Goal: Entertainment & Leisure: Browse casually

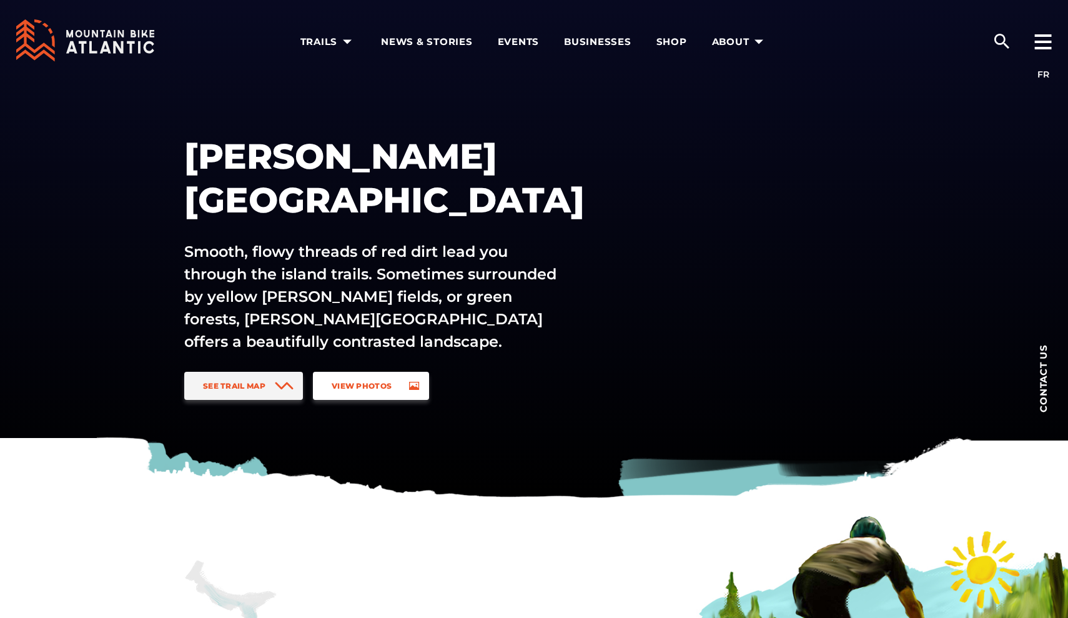
click at [339, 382] on span "View Photos" at bounding box center [362, 385] width 60 height 9
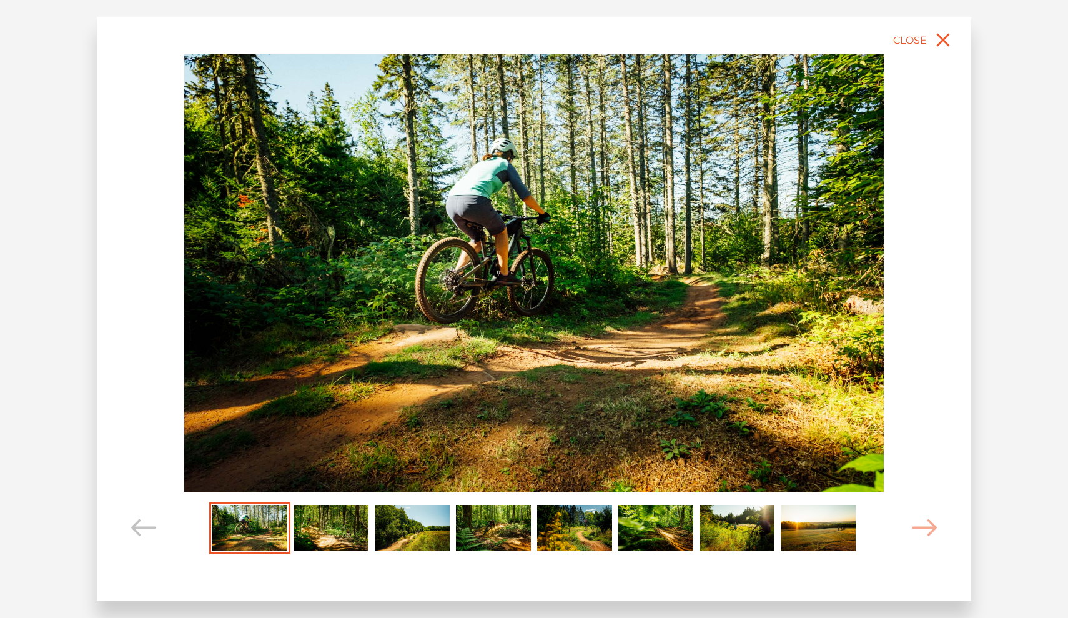
click at [337, 532] on img "Carousel Page 2" at bounding box center [330, 528] width 75 height 46
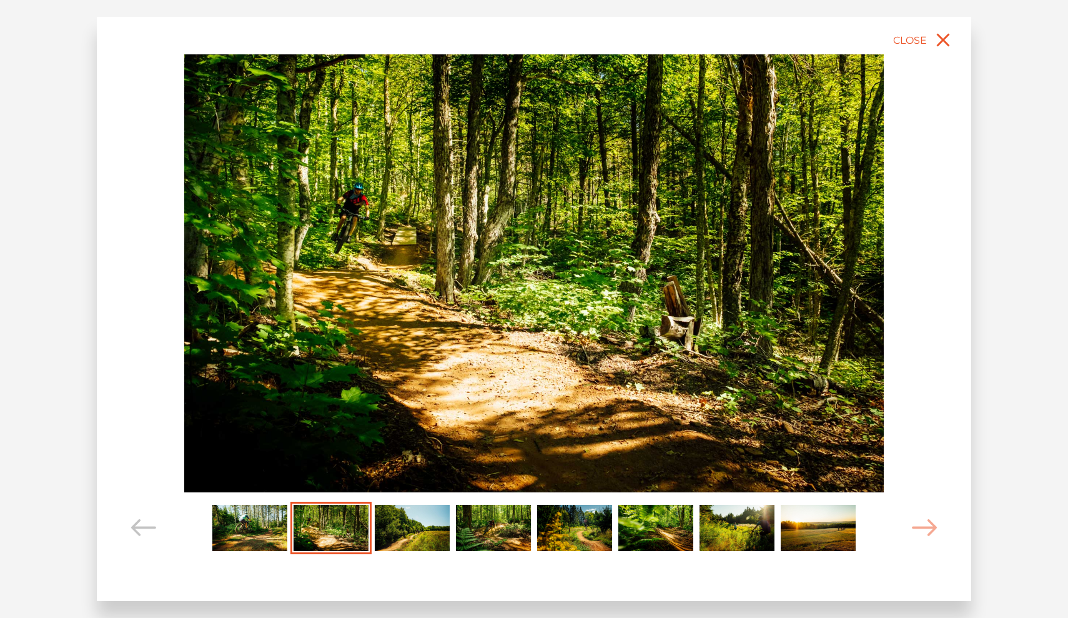
click at [416, 531] on img "Carousel Page 3" at bounding box center [412, 528] width 75 height 46
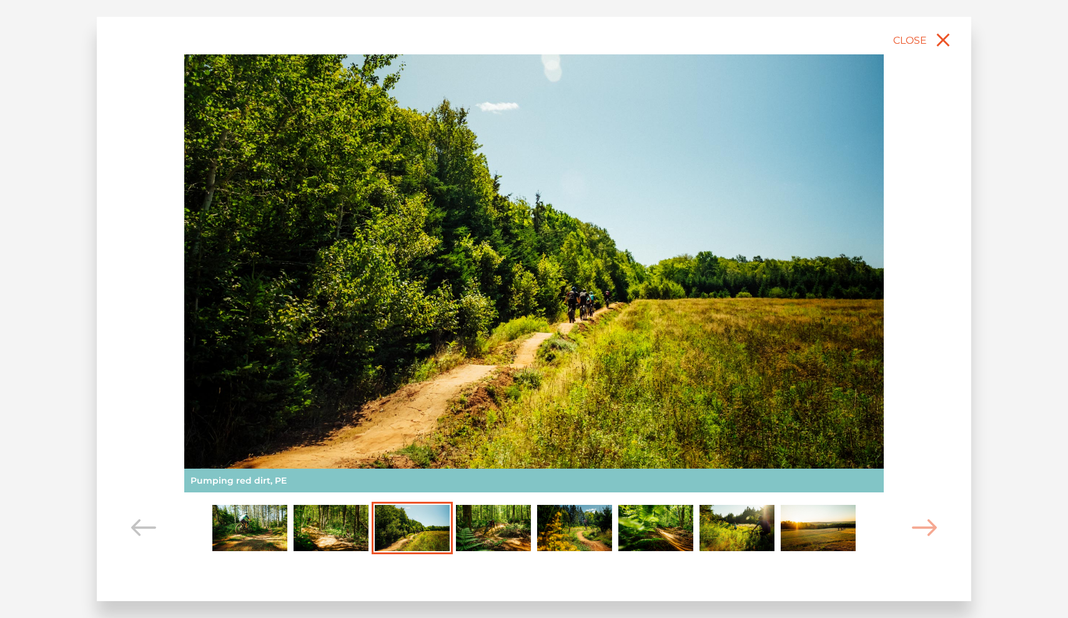
click at [490, 530] on img "Carousel Page 4" at bounding box center [493, 528] width 75 height 46
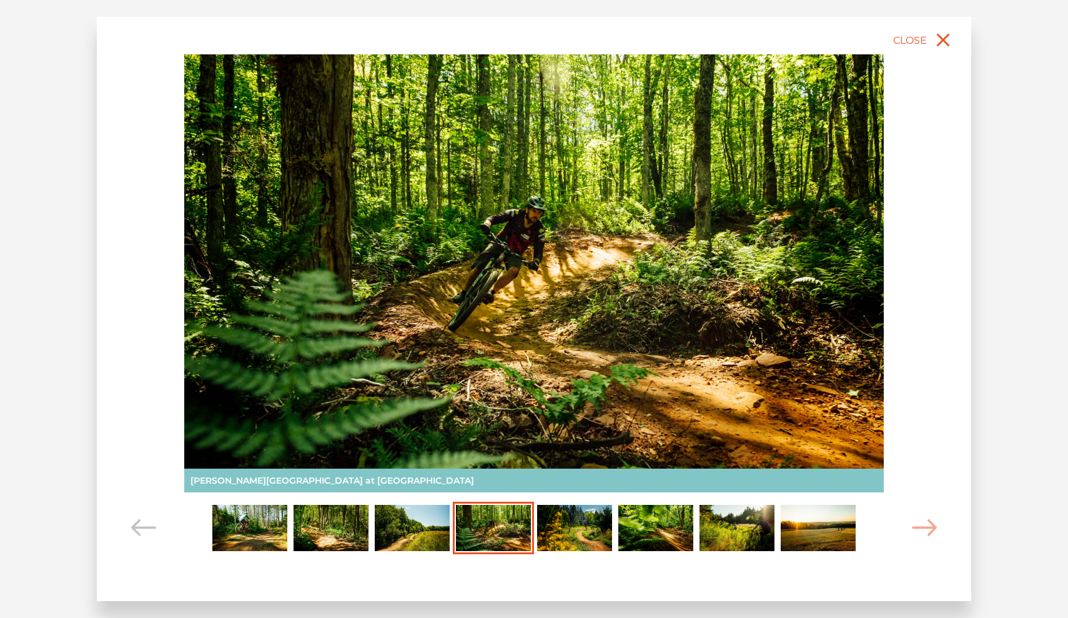
click at [573, 532] on img "Carousel Page 5" at bounding box center [574, 528] width 75 height 46
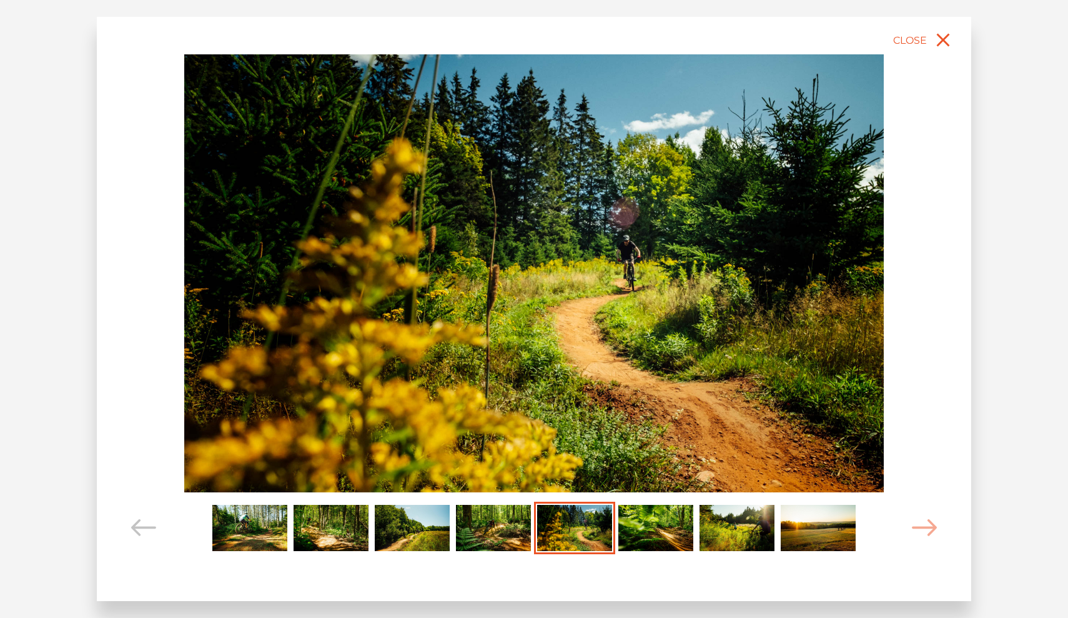
click at [666, 539] on img "Carousel Page 6" at bounding box center [655, 528] width 75 height 46
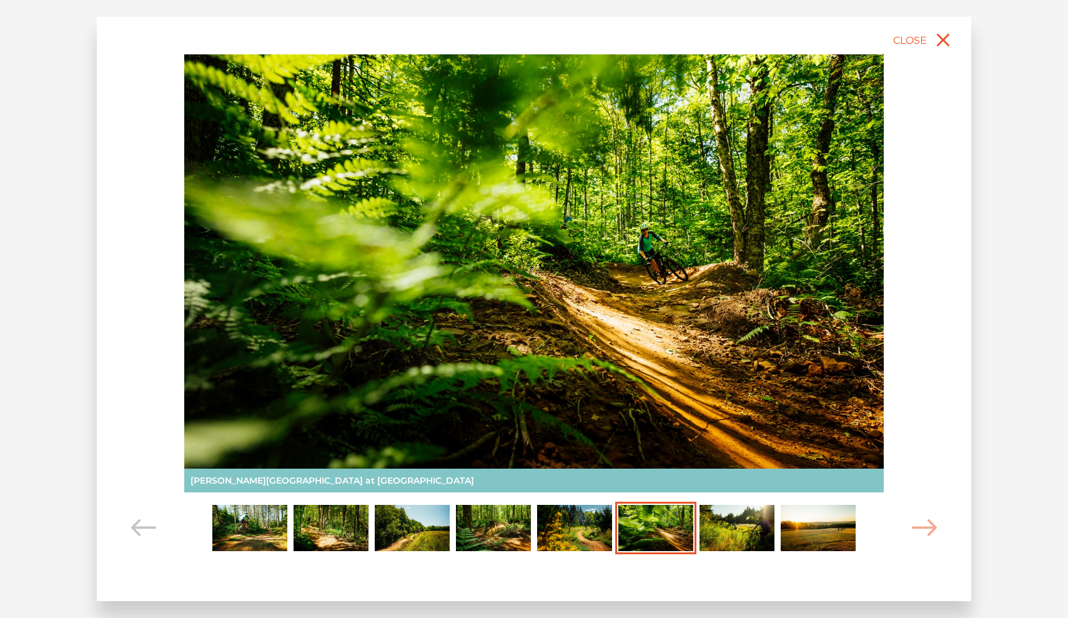
click at [811, 526] on img "Carousel Page 8" at bounding box center [818, 528] width 75 height 46
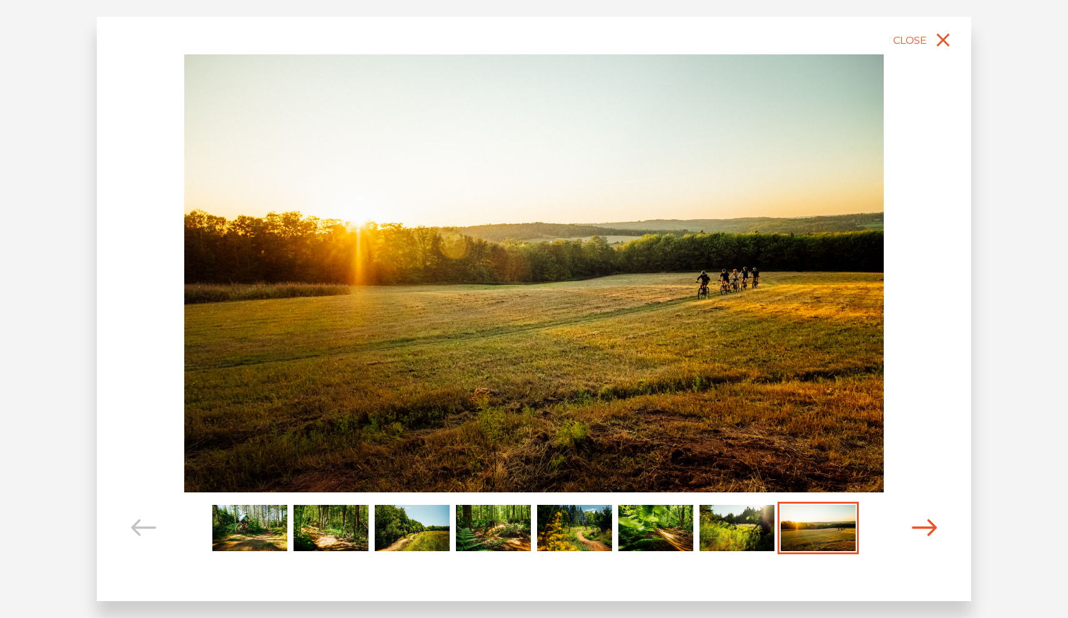
click at [924, 530] on icon "Carousel Navigation" at bounding box center [924, 527] width 25 height 17
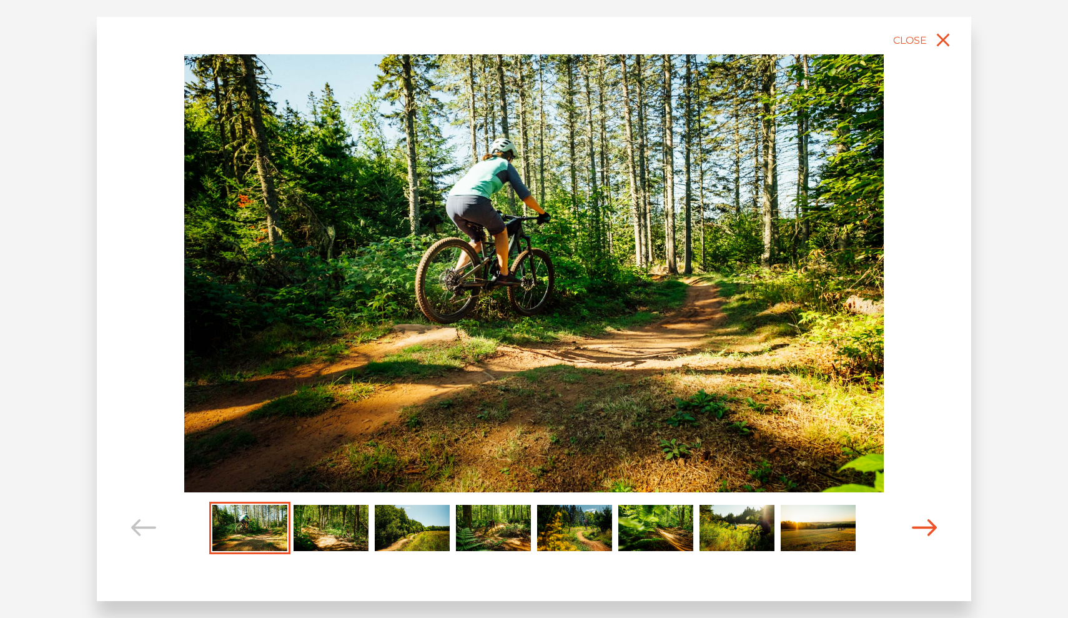
click at [924, 530] on icon "Carousel Navigation" at bounding box center [924, 527] width 25 height 17
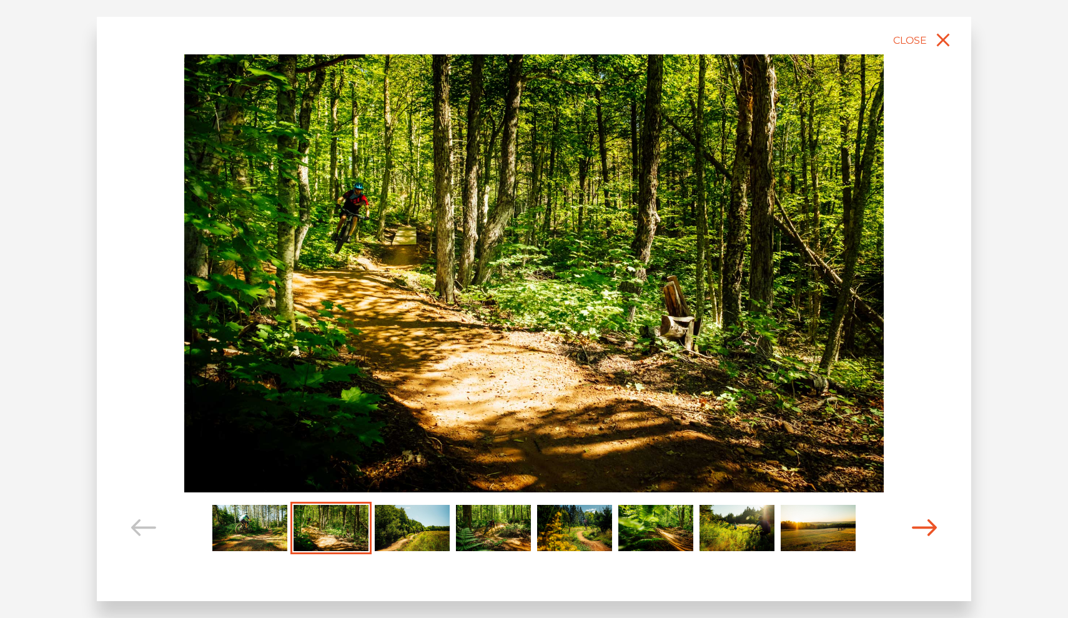
click at [924, 530] on icon "Carousel Navigation" at bounding box center [924, 527] width 25 height 17
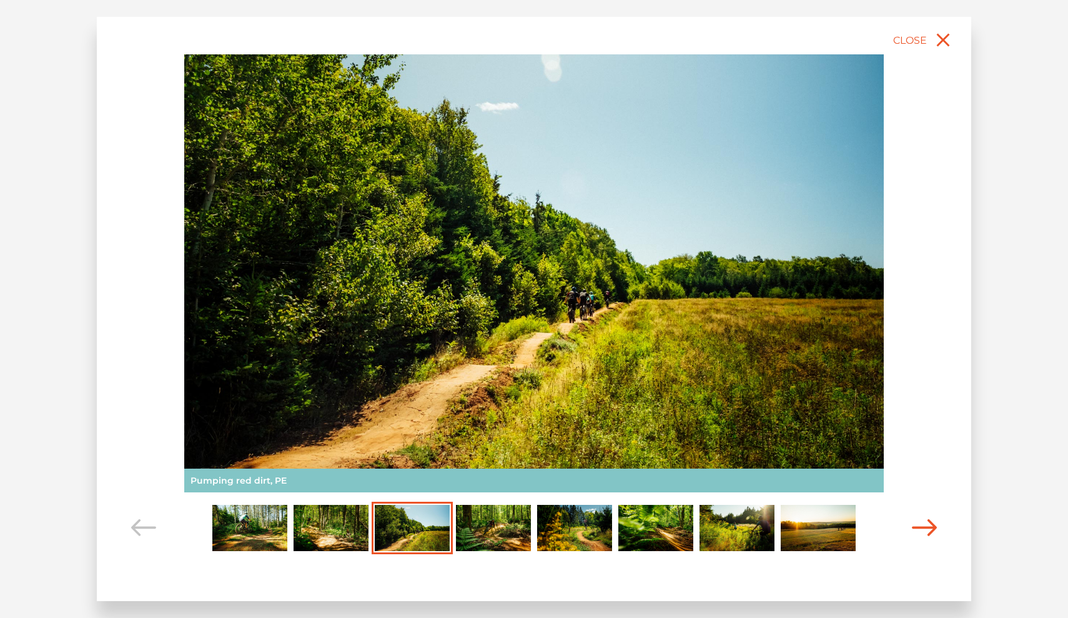
click at [924, 530] on icon "Carousel Navigation" at bounding box center [924, 527] width 25 height 17
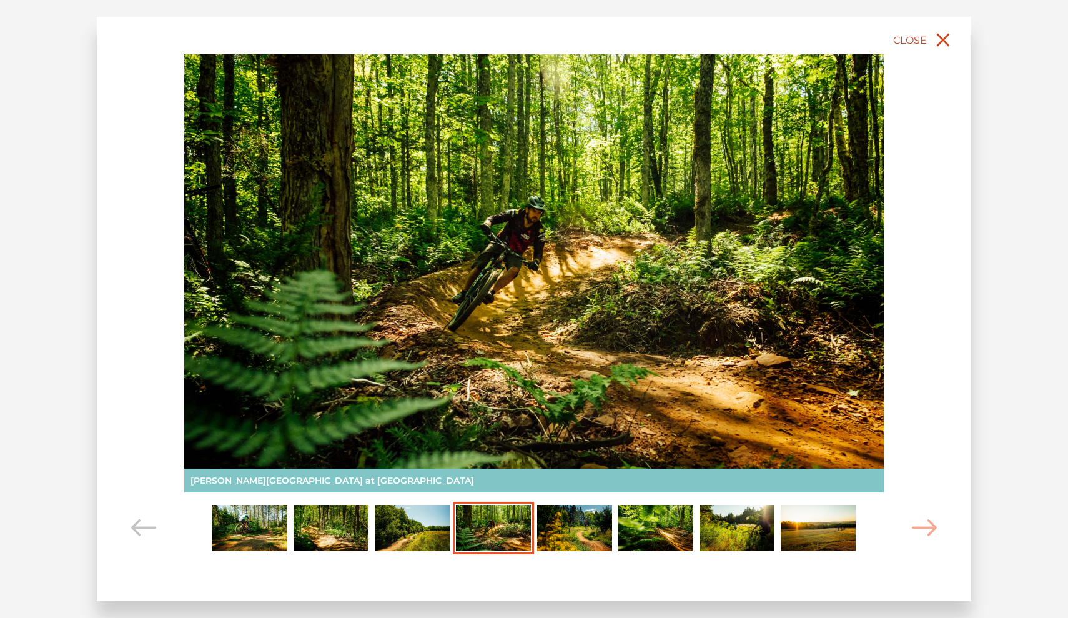
click at [905, 40] on span "Close" at bounding box center [910, 40] width 34 height 12
